Goal: Navigation & Orientation: Find specific page/section

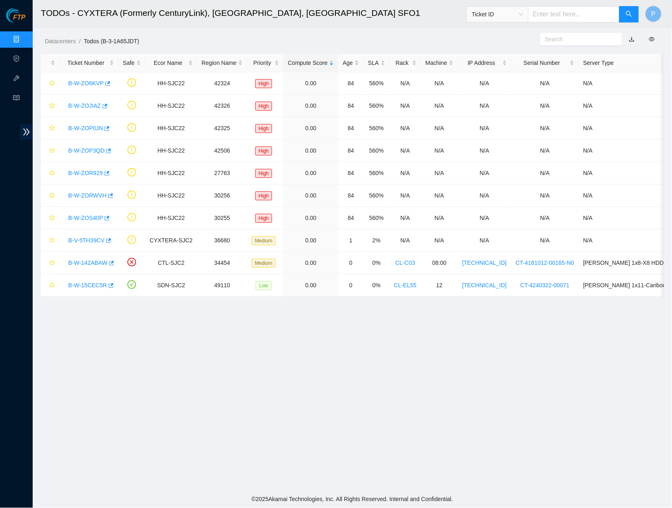
click at [406, 27] on header "TODOs - CYXTERA (Formerly CenturyLink), [GEOGRAPHIC_DATA], [GEOGRAPHIC_DATA] SF…" at bounding box center [369, 14] width 672 height 28
click at [24, 36] on link "Data Centers" at bounding box center [40, 39] width 33 height 7
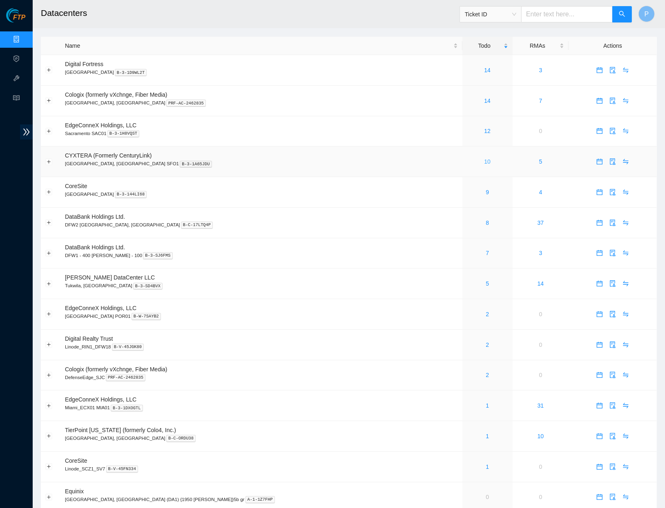
click at [484, 158] on link "10" at bounding box center [487, 161] width 7 height 7
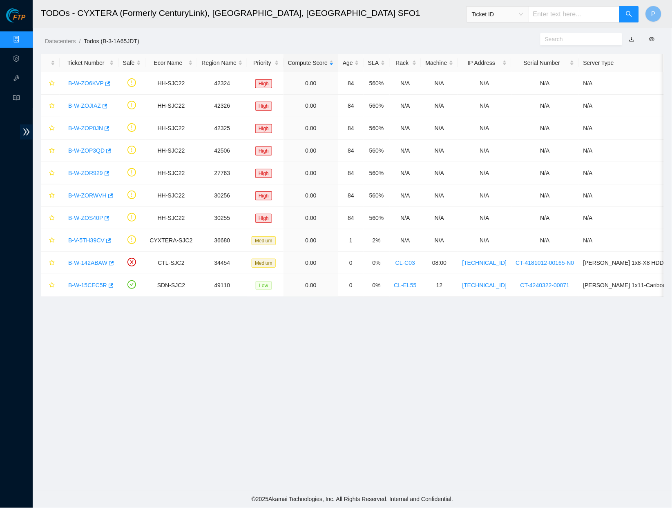
click at [24, 36] on link "Data Centers" at bounding box center [40, 39] width 33 height 7
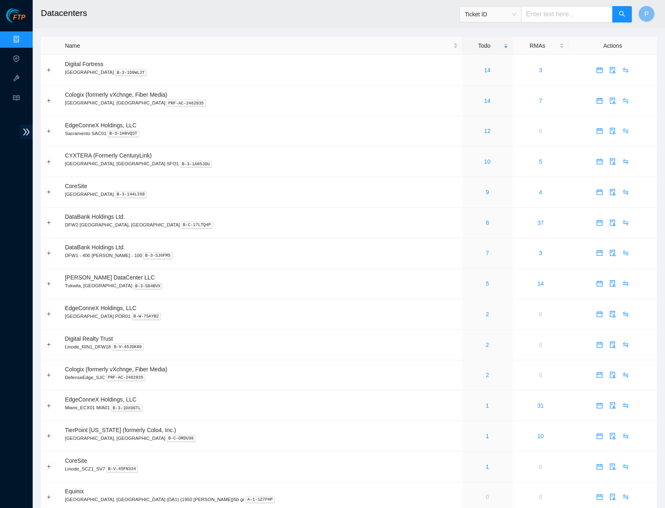
click at [24, 36] on link "Data Centers" at bounding box center [40, 39] width 33 height 7
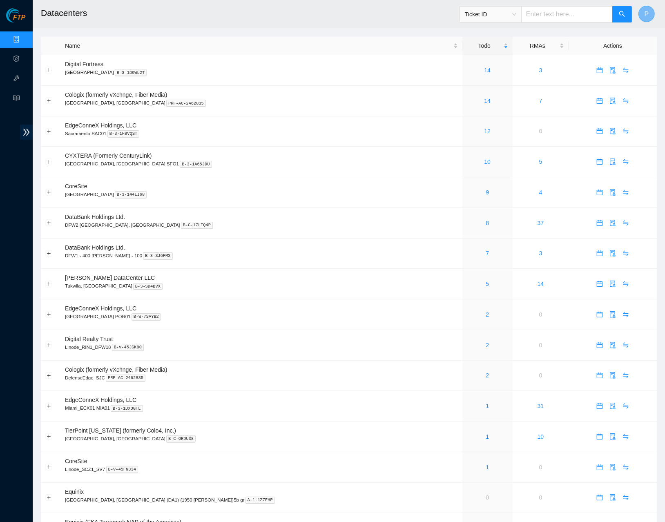
click at [648, 17] on span "P" at bounding box center [646, 14] width 4 height 10
drag, startPoint x: 621, startPoint y: 68, endPoint x: 599, endPoint y: 66, distance: 22.2
click at [585, 69] on link "Logout" at bounding box center [577, 72] width 18 height 7
